Goal: Find specific page/section: Find specific page/section

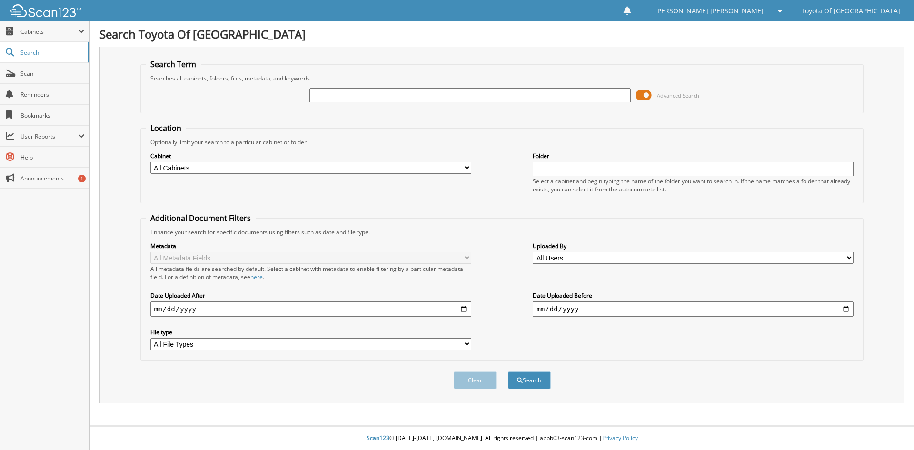
click at [359, 94] on input "text" at bounding box center [470, 95] width 321 height 14
type input "407629"
click at [508, 371] on button "Search" at bounding box center [529, 380] width 43 height 18
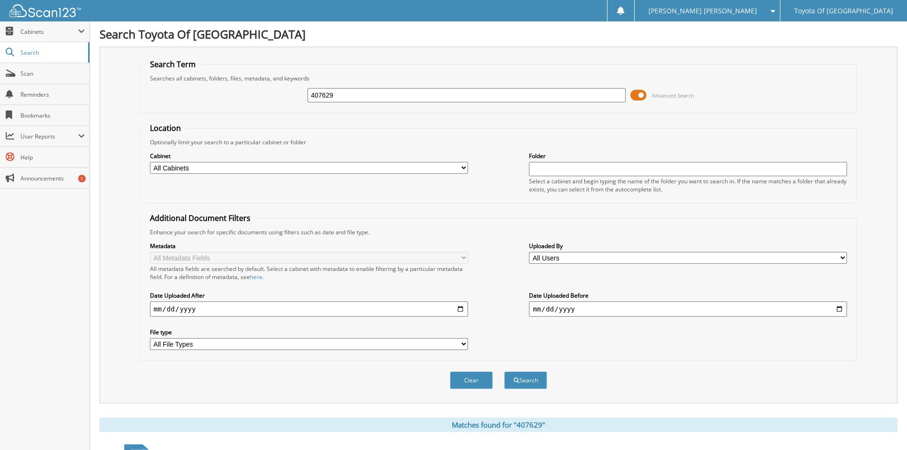
scroll to position [190, 0]
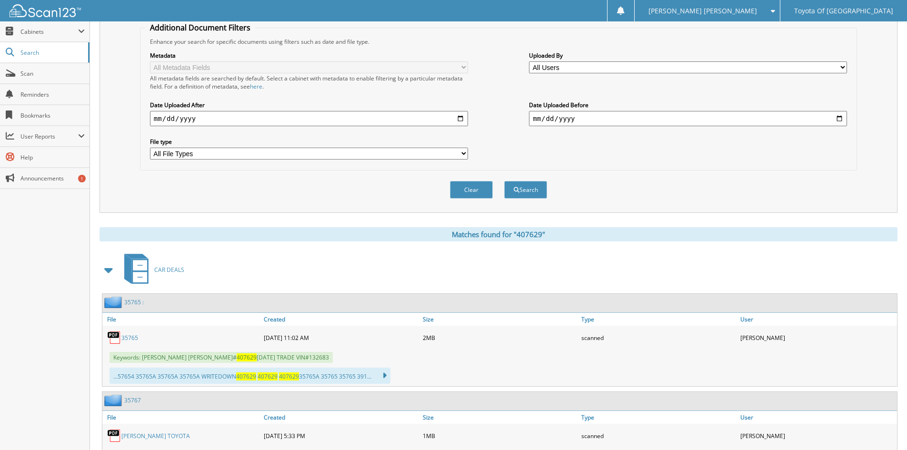
click at [129, 337] on link "35765" at bounding box center [129, 338] width 17 height 8
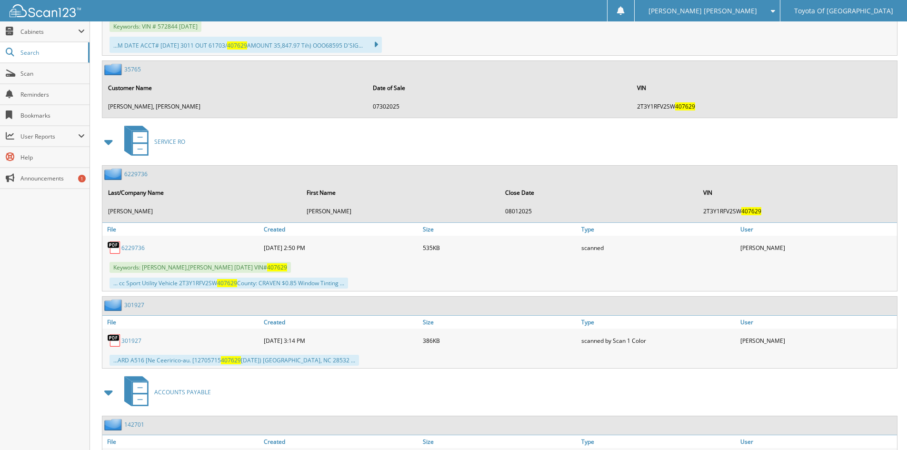
scroll to position [619, 0]
click at [19, 72] on link "Scan" at bounding box center [45, 73] width 90 height 20
